Goal: Book appointment/travel/reservation

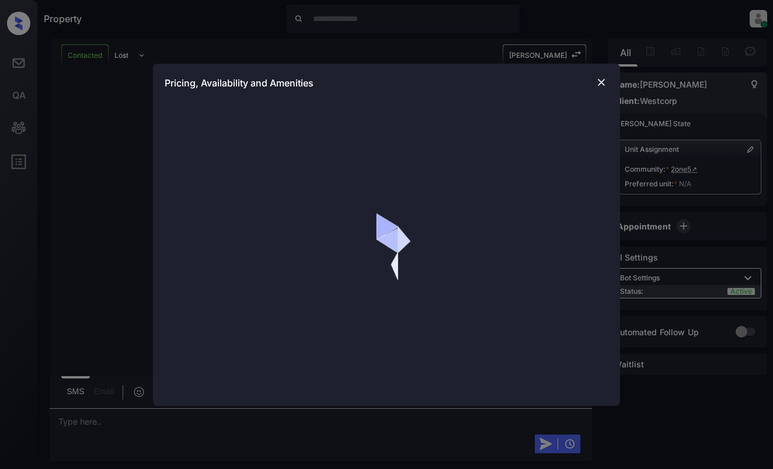
scroll to position [1237, 0]
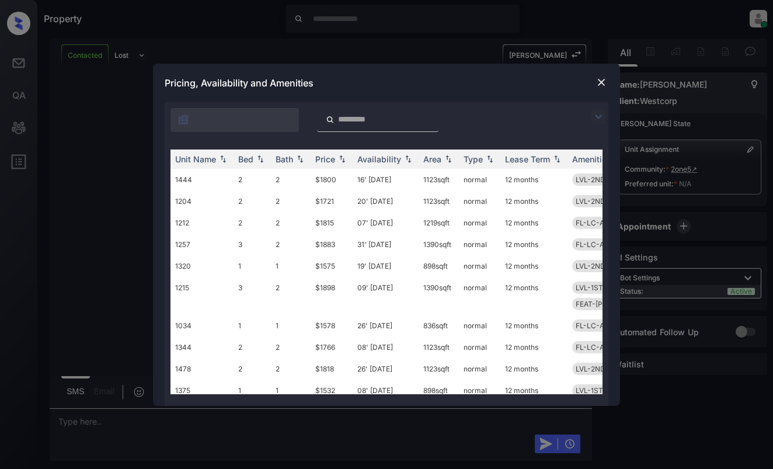
click at [599, 120] on img at bounding box center [599, 117] width 14 height 14
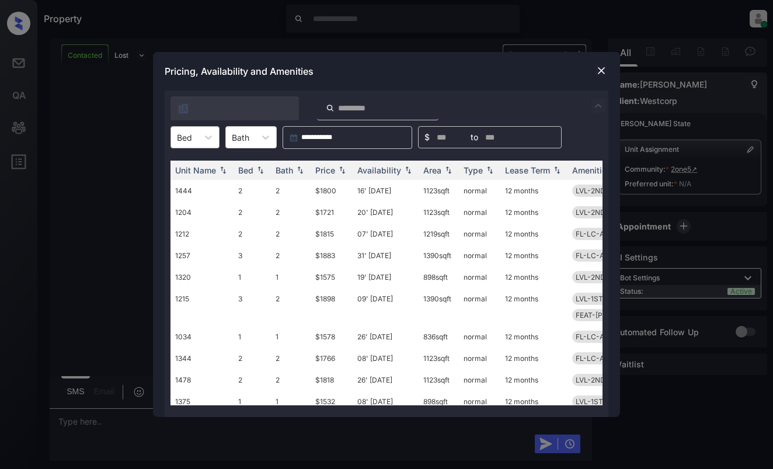
click at [197, 131] on div "Bed" at bounding box center [184, 137] width 27 height 17
click at [192, 165] on div "1" at bounding box center [195, 165] width 49 height 21
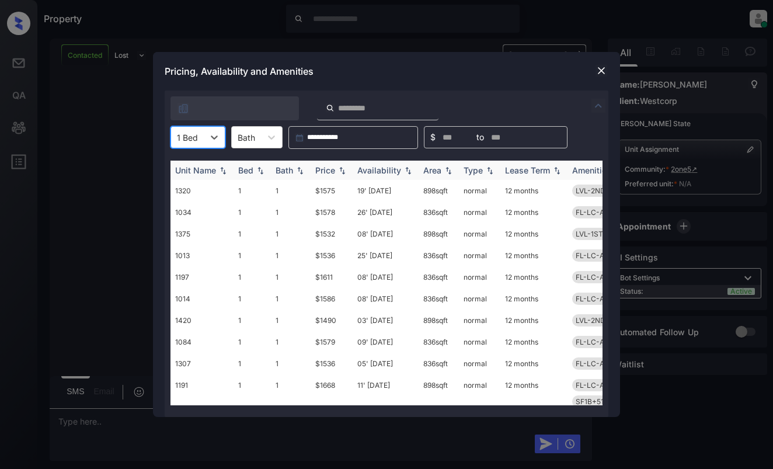
click at [328, 168] on div "Price" at bounding box center [325, 170] width 20 height 10
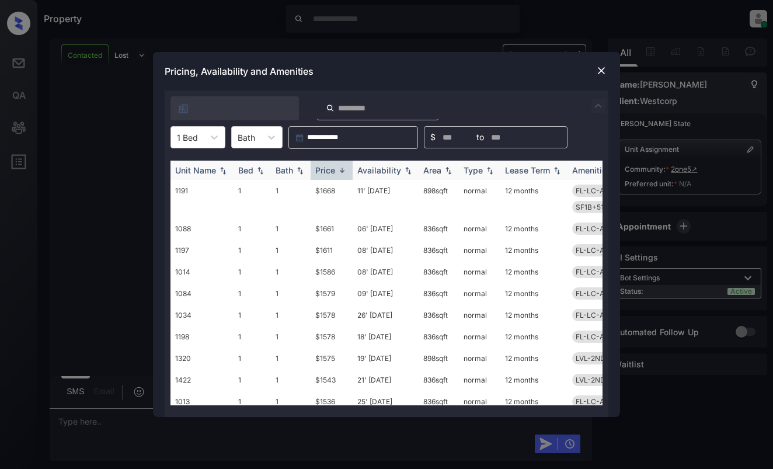
click at [328, 168] on div "Price" at bounding box center [325, 170] width 20 height 10
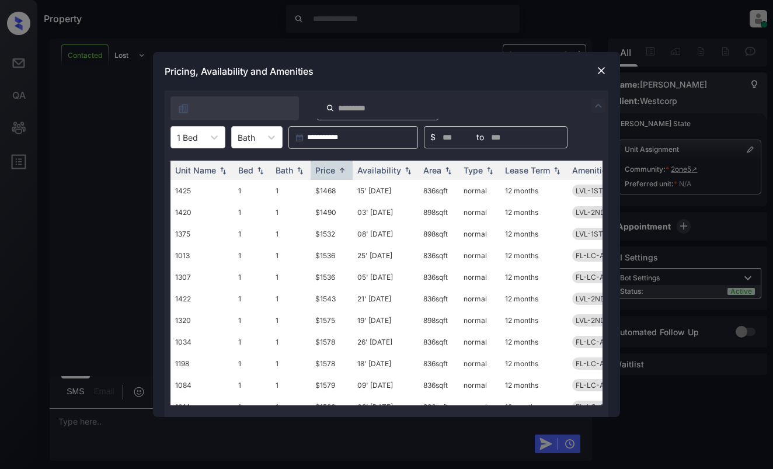
click at [607, 73] on div at bounding box center [601, 71] width 14 height 14
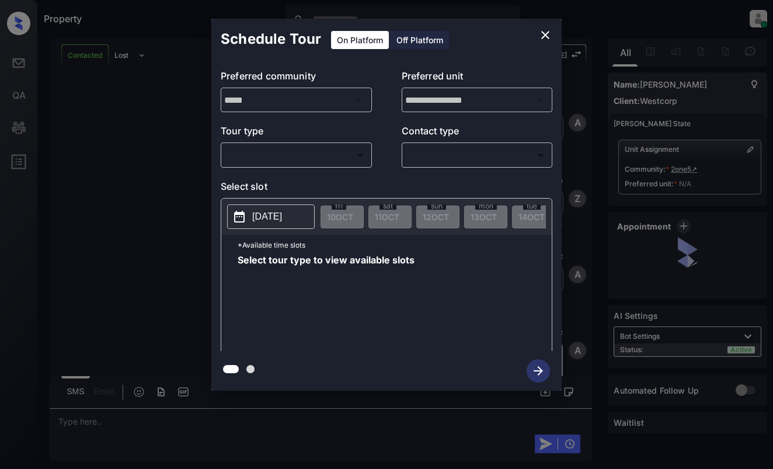
scroll to position [1237, 0]
click at [349, 161] on body "Property [PERSON_NAME] Online Set yourself offline Set yourself on break Profil…" at bounding box center [386, 234] width 773 height 469
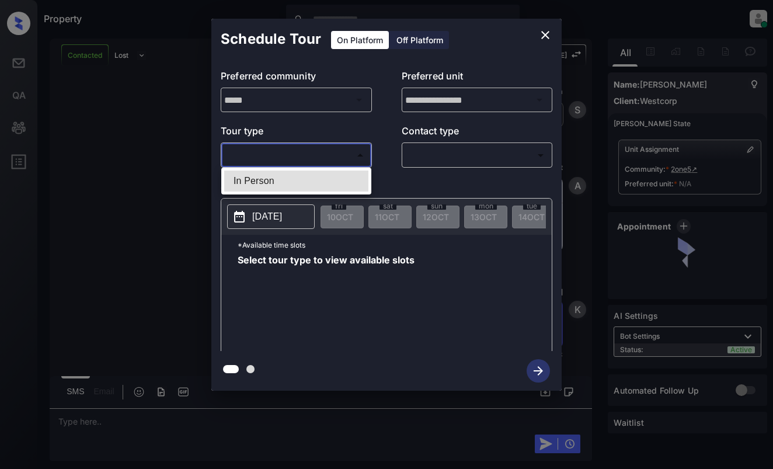
click at [339, 187] on li "In Person" at bounding box center [296, 181] width 144 height 21
type input "********"
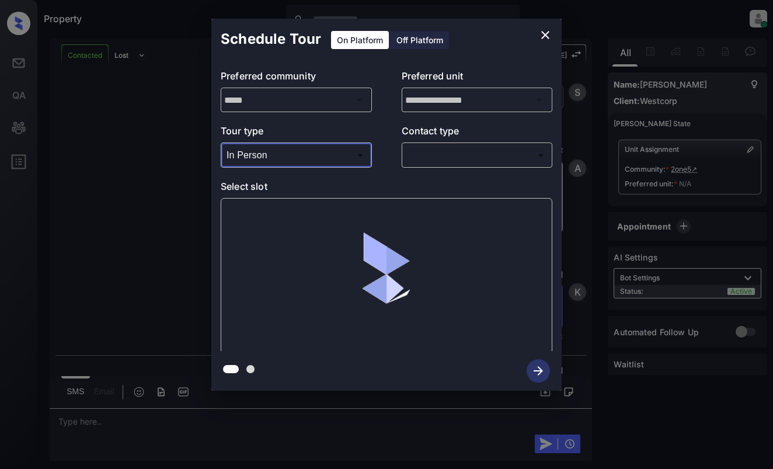
scroll to position [1307, 0]
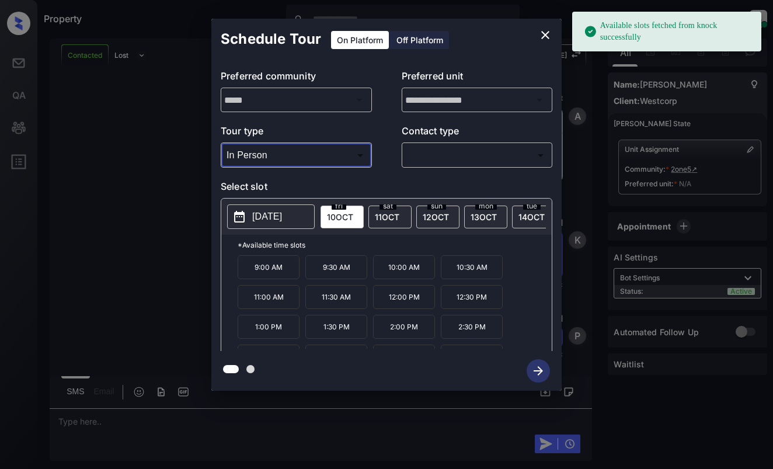
click at [282, 221] on p "2025-10-10" at bounding box center [267, 217] width 30 height 14
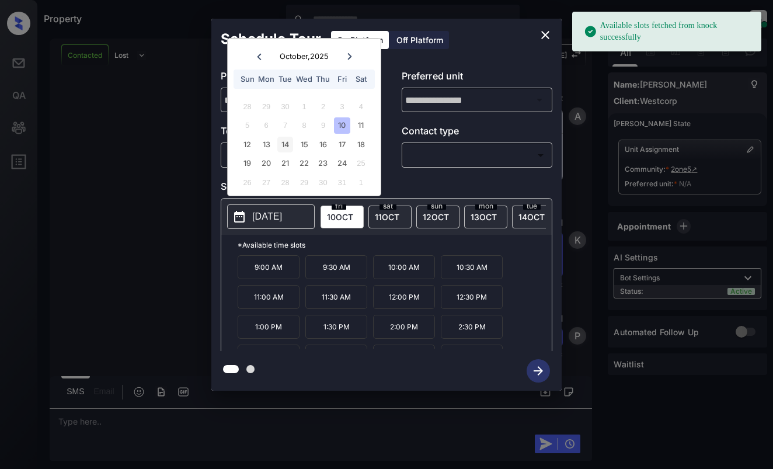
click at [279, 144] on div "14" at bounding box center [285, 145] width 16 height 16
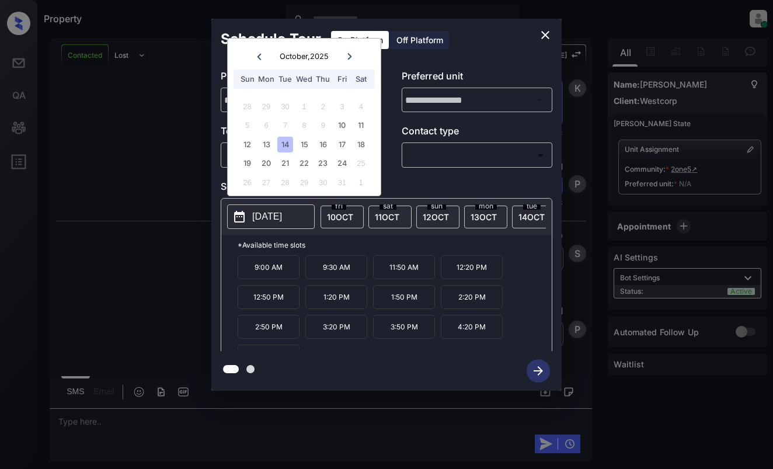
scroll to position [1459, 0]
click at [547, 37] on icon "close" at bounding box center [545, 35] width 14 height 14
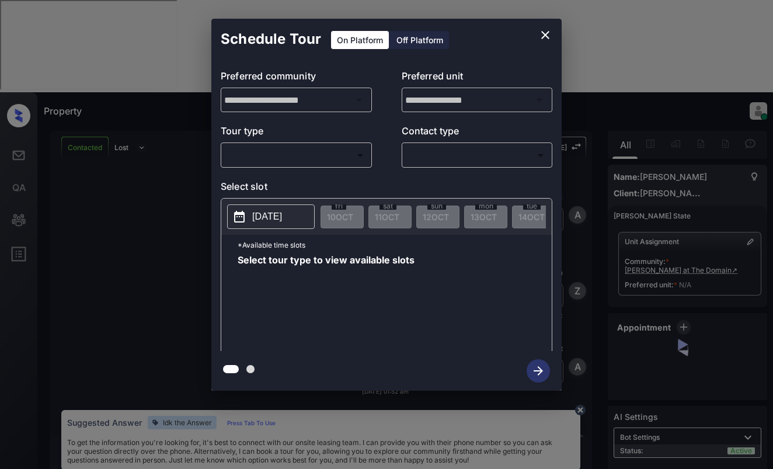
scroll to position [634, 0]
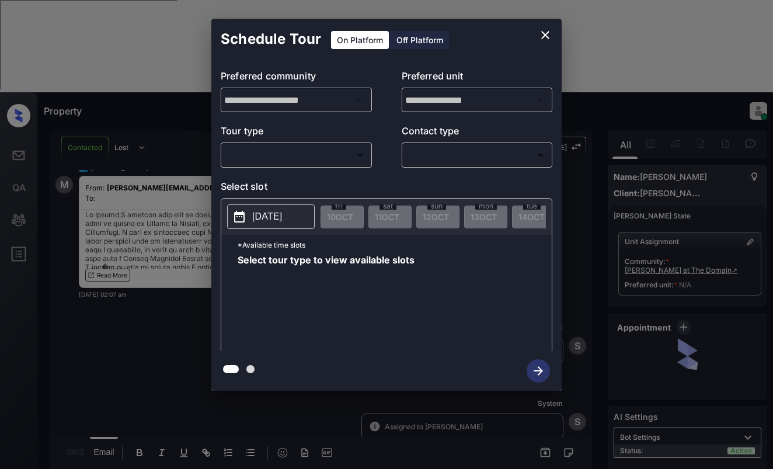
click at [339, 151] on body "Property Dominic Ceralde Online Set yourself offline Set yourself on break Prof…" at bounding box center [386, 234] width 773 height 469
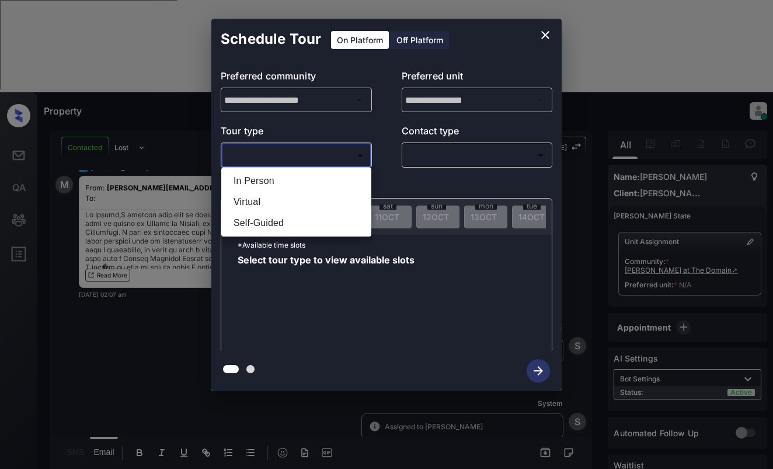
click at [551, 32] on div at bounding box center [386, 234] width 773 height 469
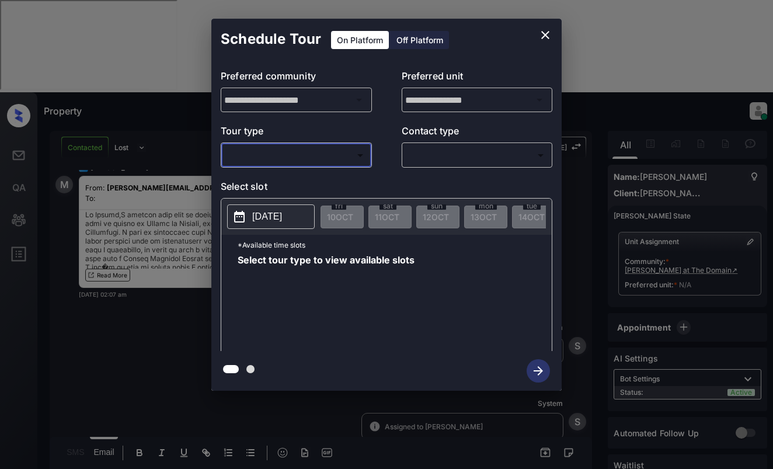
click at [549, 32] on icon "close" at bounding box center [545, 35] width 8 height 8
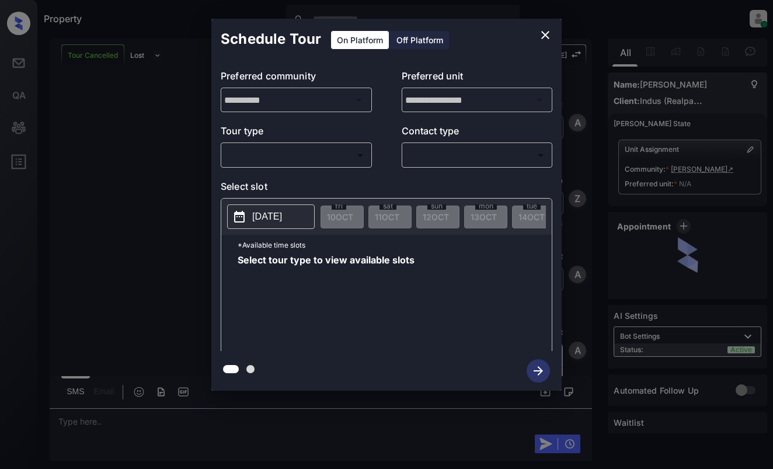
scroll to position [3075, 0]
click at [288, 159] on body "Property Dominic Ceralde Online Set yourself offline Set yourself on break Prof…" at bounding box center [386, 234] width 773 height 469
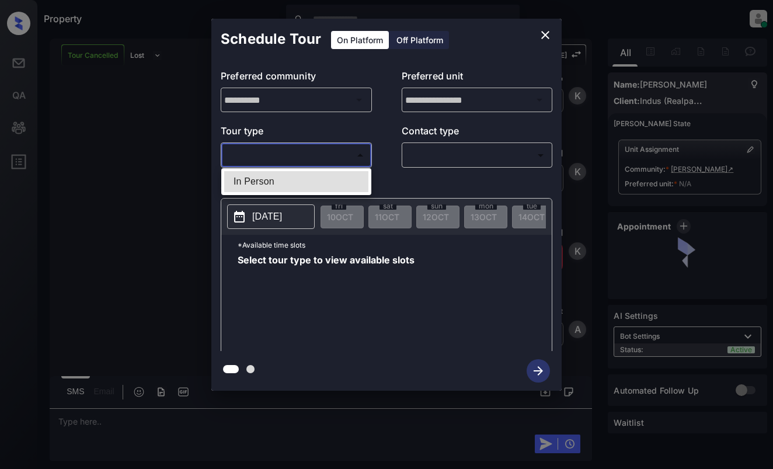
click at [297, 178] on li "In Person" at bounding box center [296, 181] width 144 height 21
type input "********"
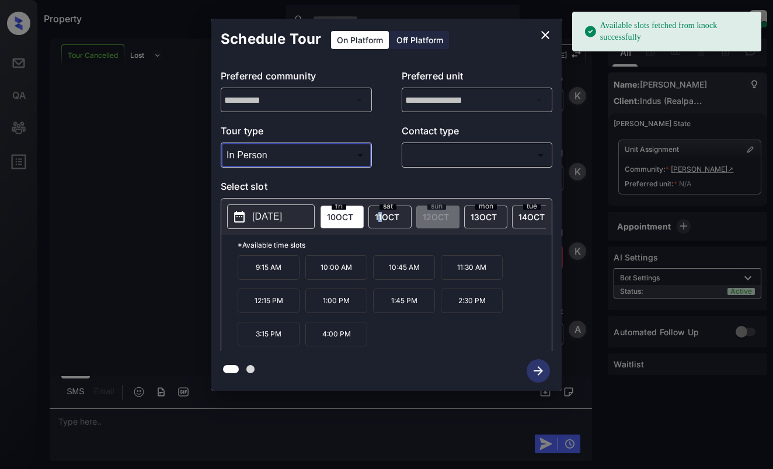
click at [380, 212] on span "11 OCT" at bounding box center [387, 217] width 25 height 10
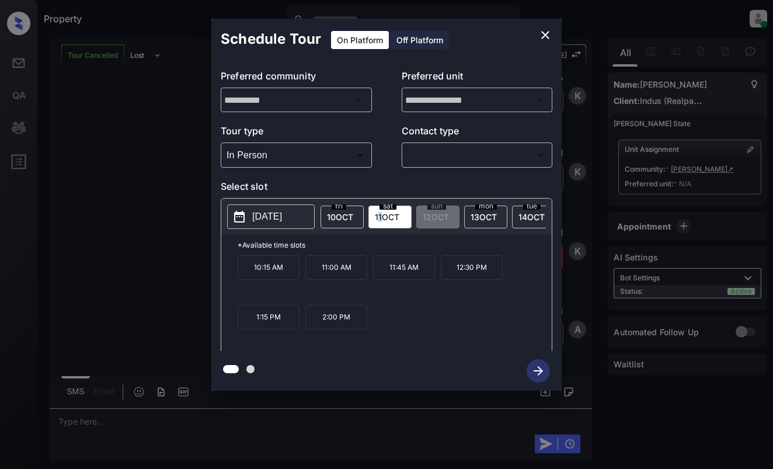
click at [540, 35] on icon "close" at bounding box center [545, 35] width 14 height 14
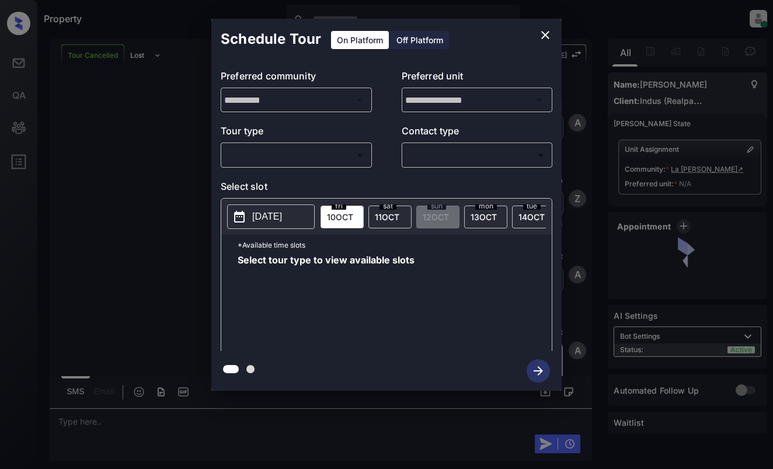
scroll to position [3075, 0]
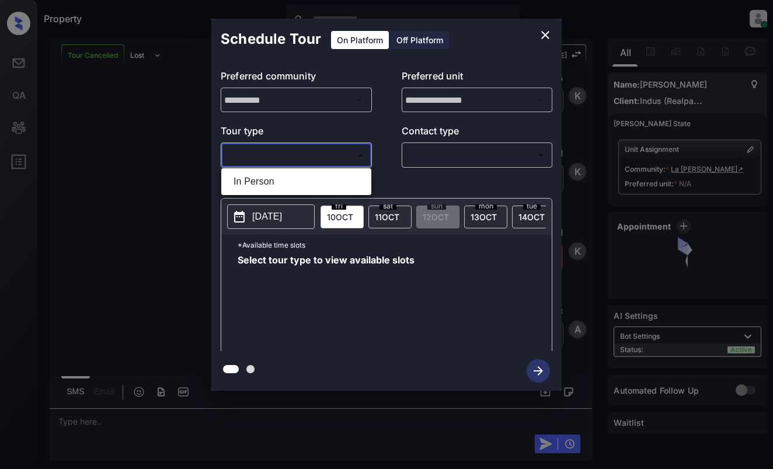
click at [318, 155] on body "Property [PERSON_NAME] Online Set yourself offline Set yourself on break Profil…" at bounding box center [386, 234] width 773 height 469
click at [321, 179] on li "In Person" at bounding box center [296, 181] width 144 height 21
type input "********"
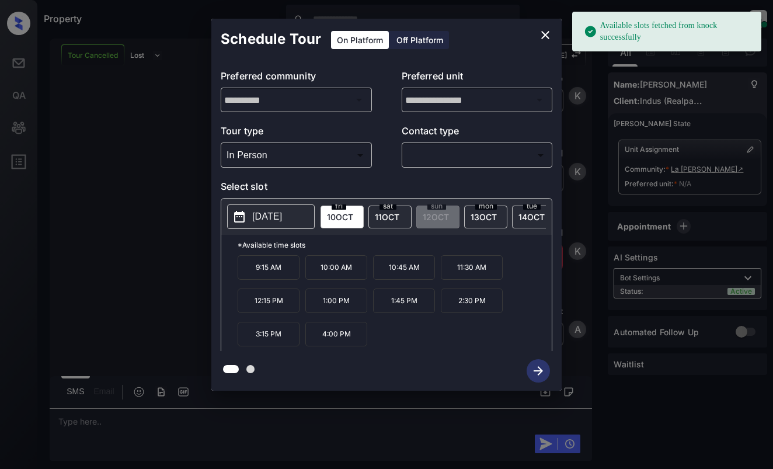
click at [391, 215] on span "11 OCT" at bounding box center [387, 217] width 25 height 10
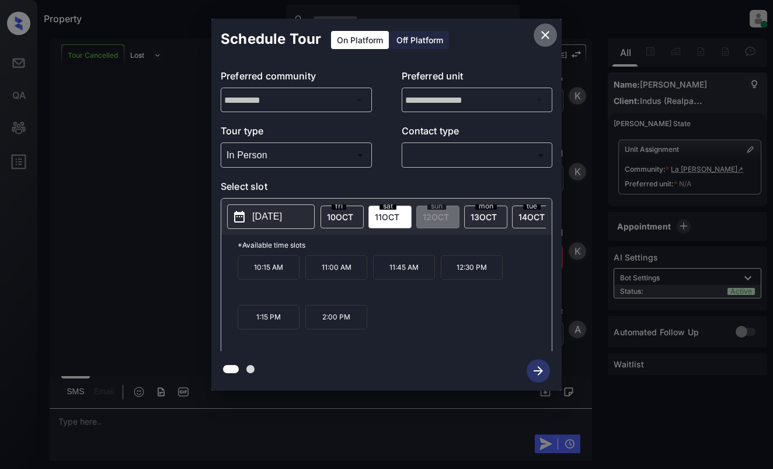
click at [544, 37] on icon "close" at bounding box center [545, 35] width 8 height 8
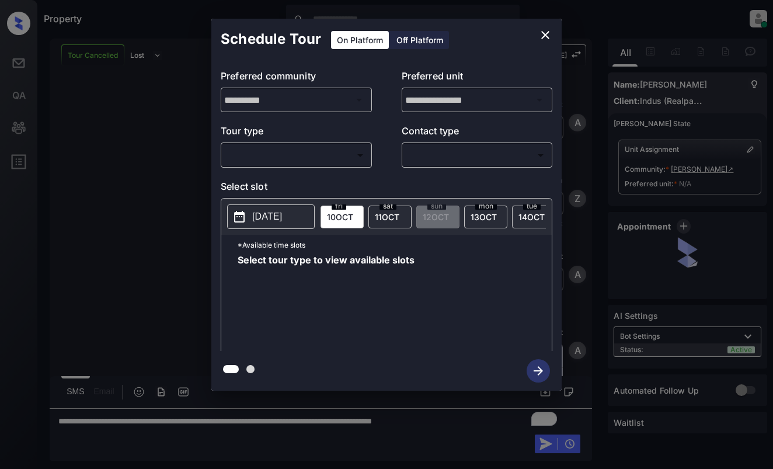
scroll to position [3075, 0]
click at [298, 161] on body "Property Dominic Ceralde Online Set yourself offline Set yourself on break Prof…" at bounding box center [386, 234] width 773 height 469
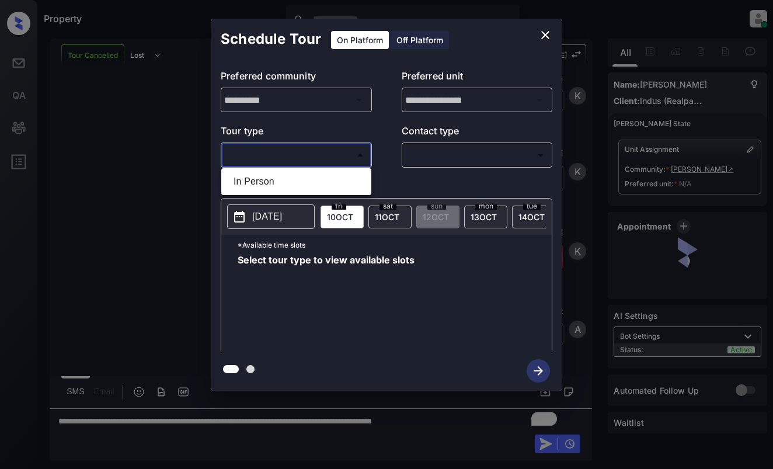
click at [298, 182] on li "In Person" at bounding box center [296, 181] width 144 height 21
type input "********"
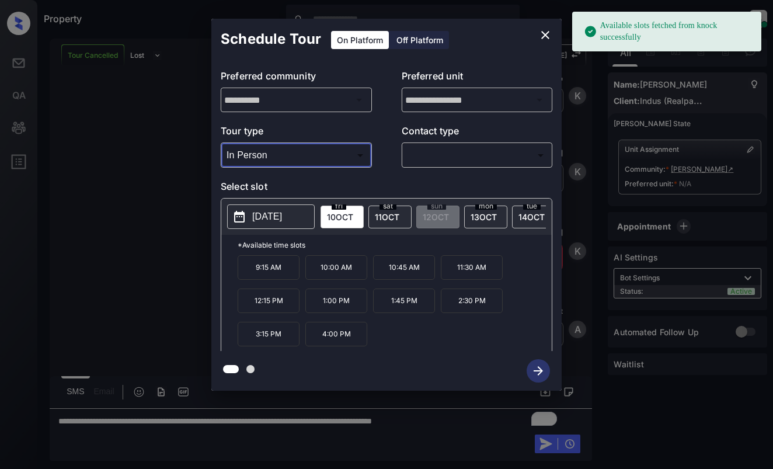
click at [281, 218] on p "2025-10-10" at bounding box center [267, 217] width 30 height 14
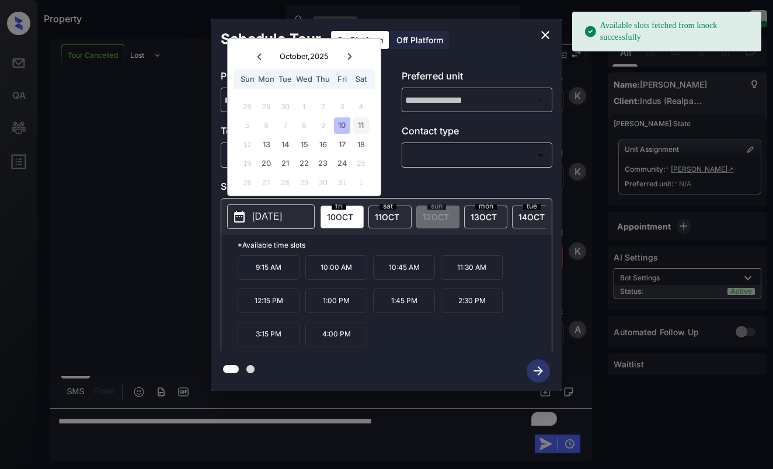
click at [357, 126] on div "11" at bounding box center [361, 125] width 16 height 16
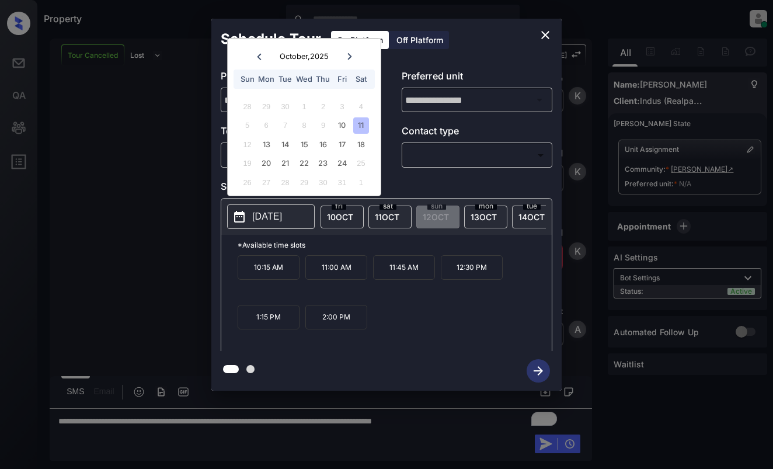
click at [545, 34] on icon "close" at bounding box center [545, 35] width 8 height 8
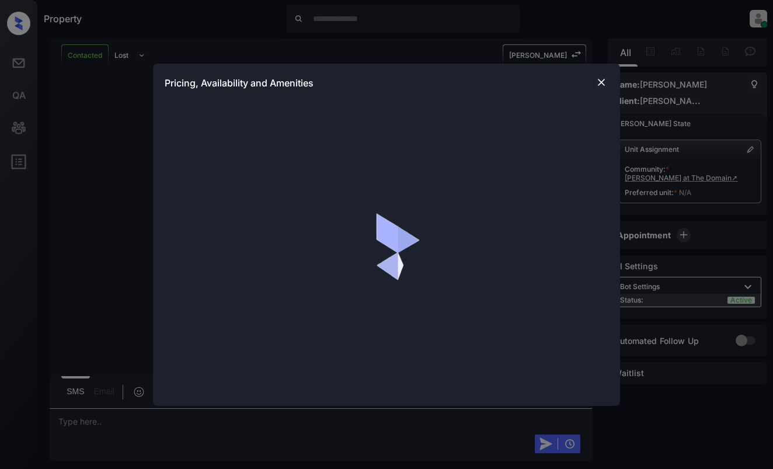
scroll to position [1149, 0]
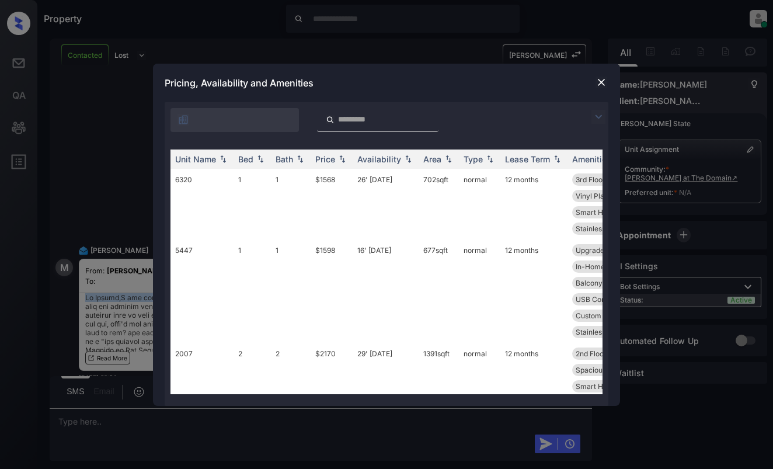
click at [601, 116] on img at bounding box center [599, 117] width 14 height 14
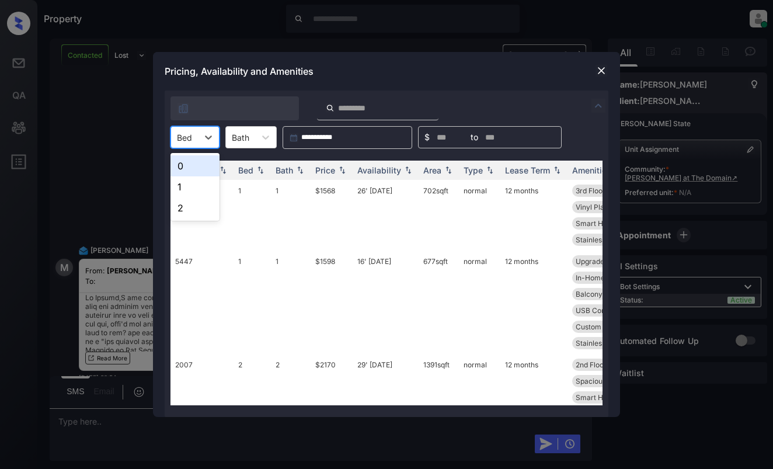
click at [193, 137] on div "Bed" at bounding box center [184, 137] width 27 height 17
click at [189, 183] on div "1" at bounding box center [195, 186] width 49 height 21
click at [332, 173] on div "Price" at bounding box center [325, 170] width 20 height 10
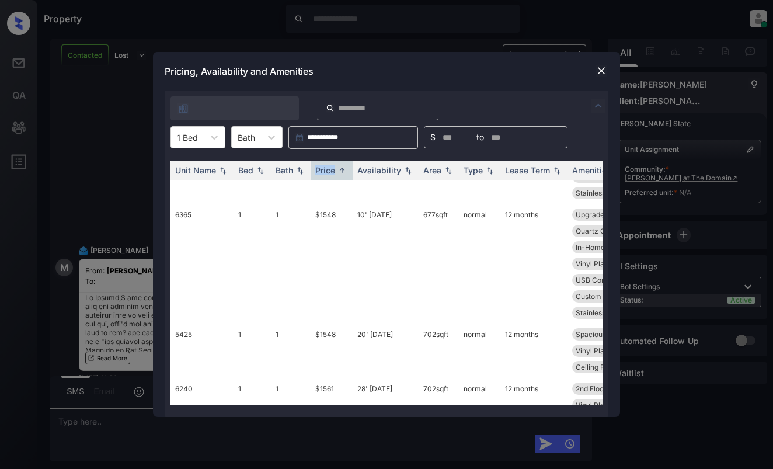
scroll to position [0, 0]
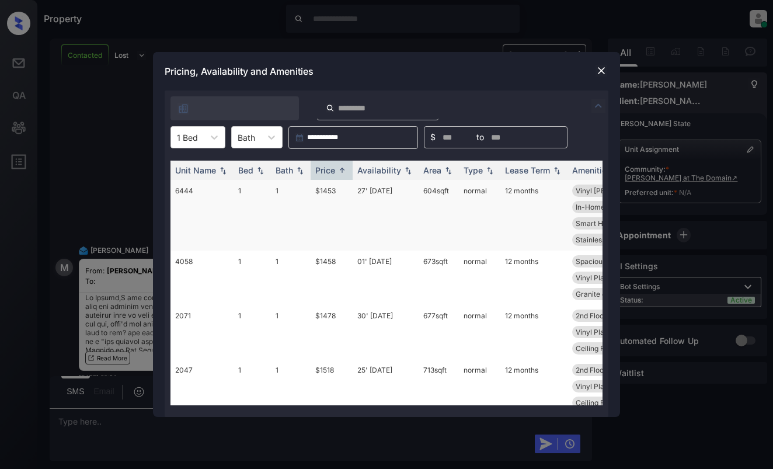
click at [338, 198] on td "$1453" at bounding box center [332, 215] width 42 height 71
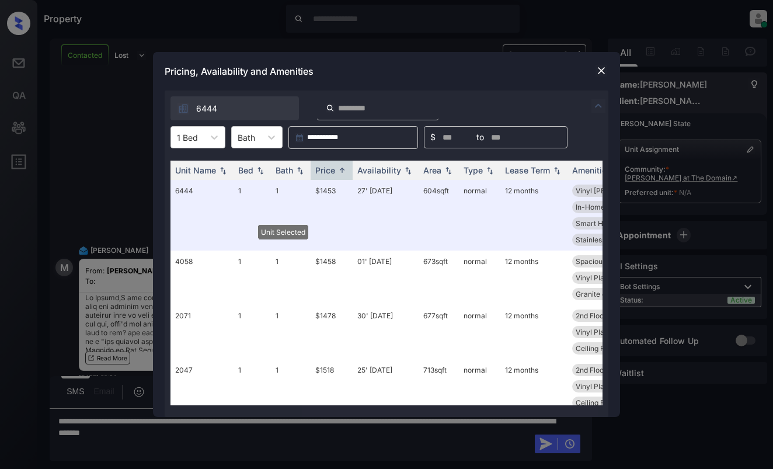
click at [598, 68] on img at bounding box center [602, 71] width 12 height 12
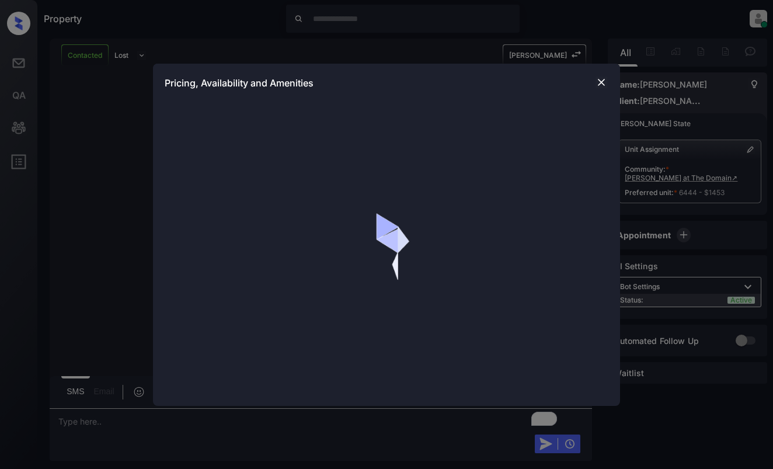
scroll to position [1754, 0]
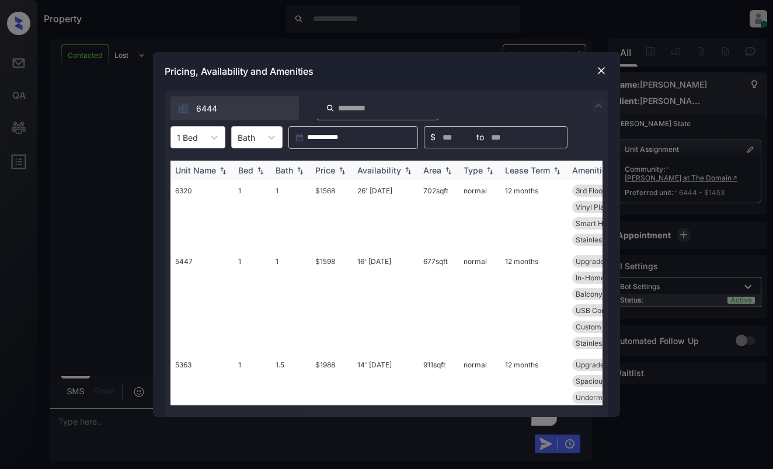
click at [381, 162] on th "Availability" at bounding box center [386, 170] width 66 height 19
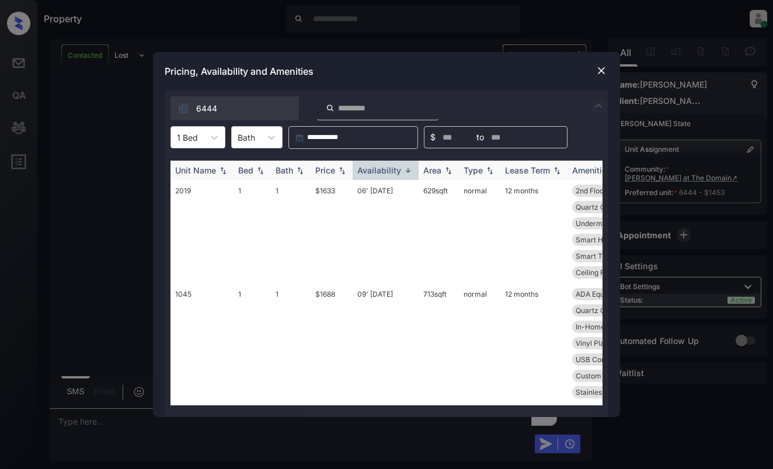
click at [394, 167] on div "Availability" at bounding box center [379, 170] width 44 height 10
click at [401, 166] on div "Availability" at bounding box center [385, 170] width 57 height 10
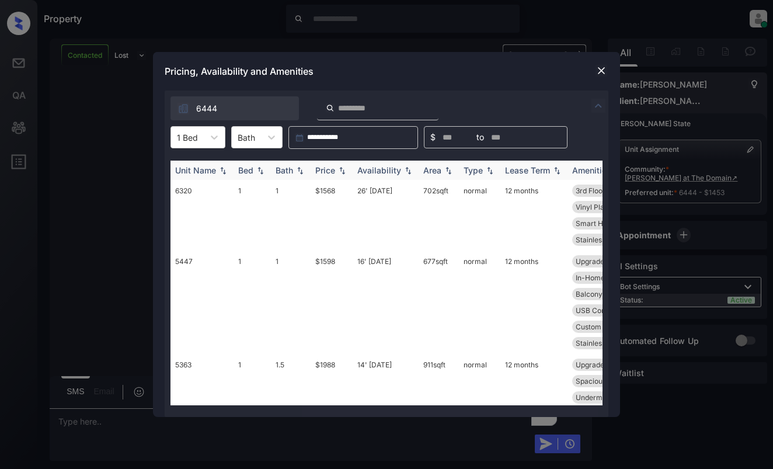
click at [409, 170] on img at bounding box center [408, 170] width 12 height 8
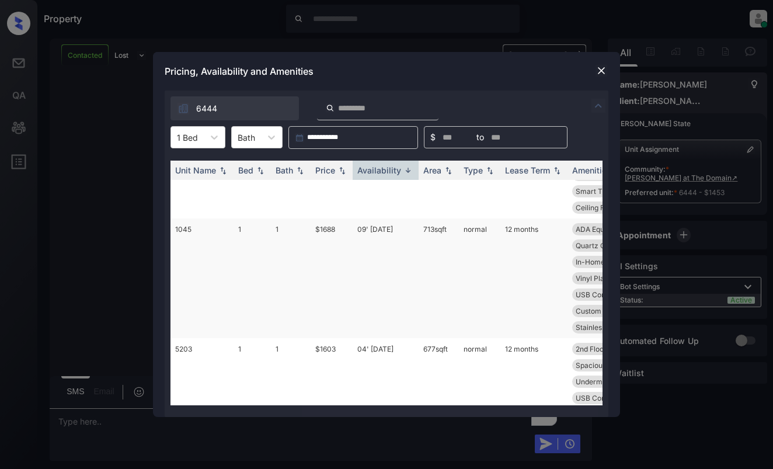
scroll to position [292, 0]
